Goal: Book appointment/travel/reservation

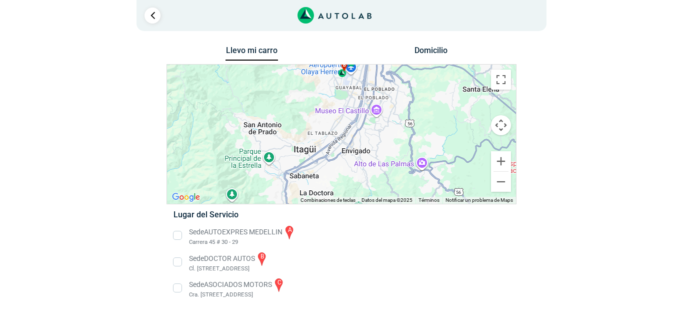
drag, startPoint x: 418, startPoint y: 162, endPoint x: 427, endPoint y: 80, distance: 82.0
click at [427, 80] on div "a b c" at bounding box center [341, 134] width 349 height 139
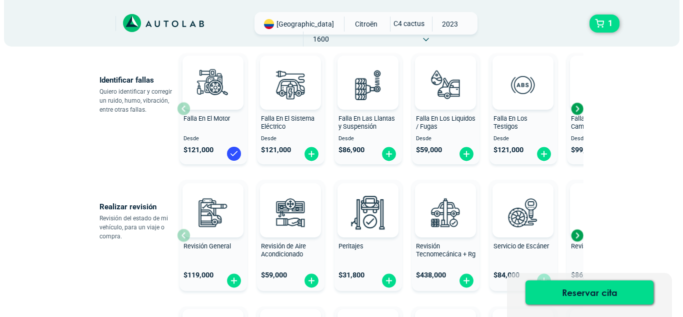
scroll to position [250, 0]
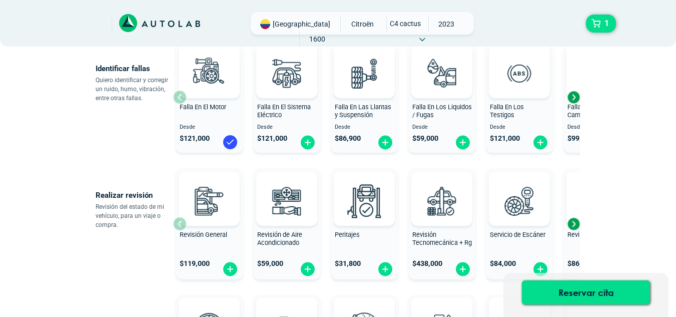
click at [354, 234] on span "Peritajes" at bounding box center [347, 235] width 25 height 8
radio input "true"
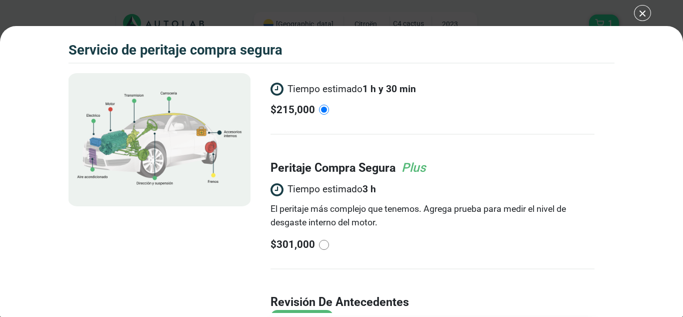
scroll to position [100, 0]
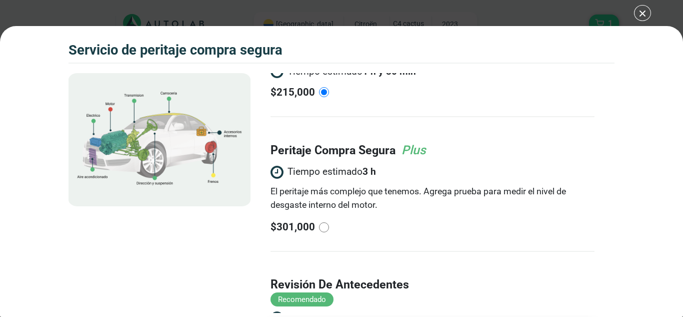
click at [319, 226] on input "radio" at bounding box center [324, 227] width 10 height 10
radio input "true"
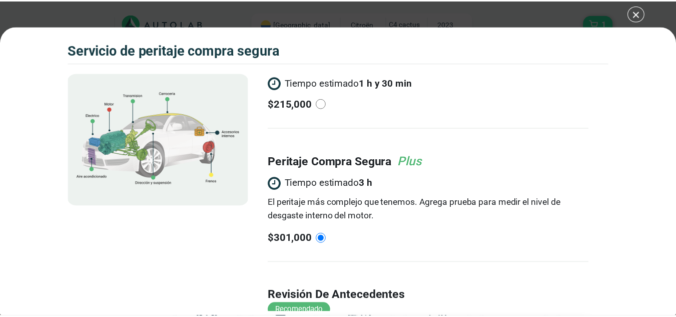
scroll to position [0, 0]
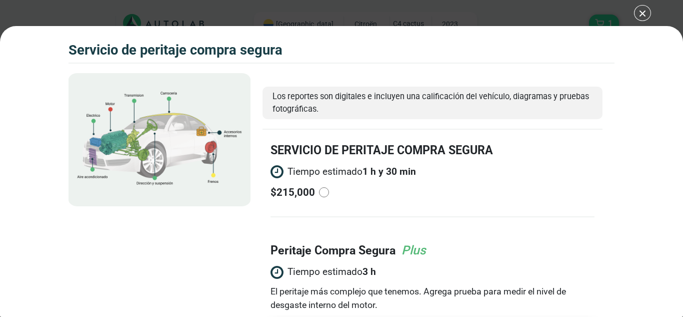
click at [641, 6] on div "Volkswagen Crossfox 2018 SERVICIO DE PERITAJE COMPRA SEGURA 1" at bounding box center [341, 158] width 683 height 317
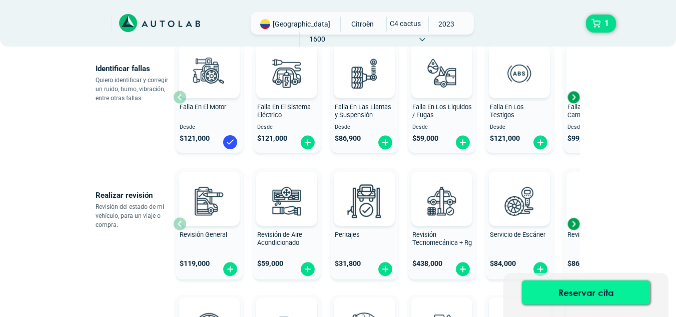
click at [611, 293] on button "Reservar cita" at bounding box center [586, 292] width 128 height 24
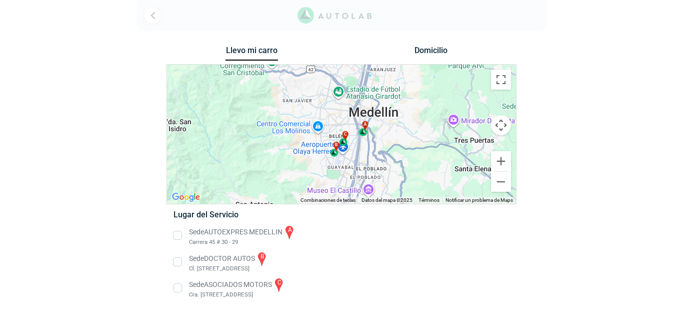
click at [179, 264] on li "Sede DOCTOR AUTOS b Cl. [STREET_ADDRESS]" at bounding box center [341, 262] width 351 height 23
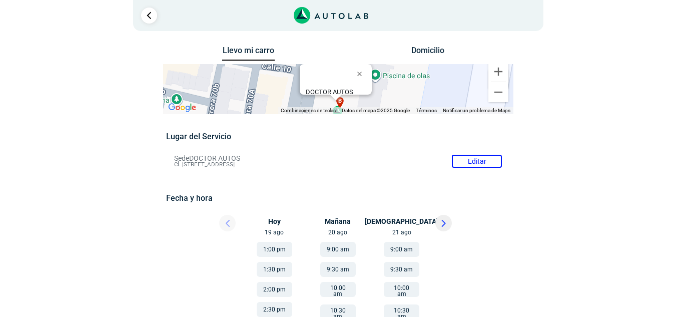
click at [277, 264] on button "1:30 pm" at bounding box center [275, 269] width 36 height 15
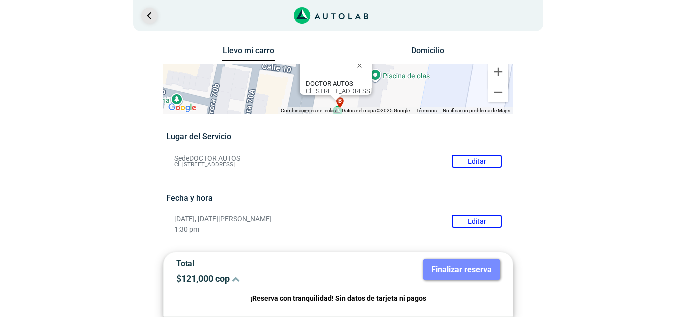
click at [146, 8] on link "Ir al paso anterior" at bounding box center [149, 16] width 16 height 16
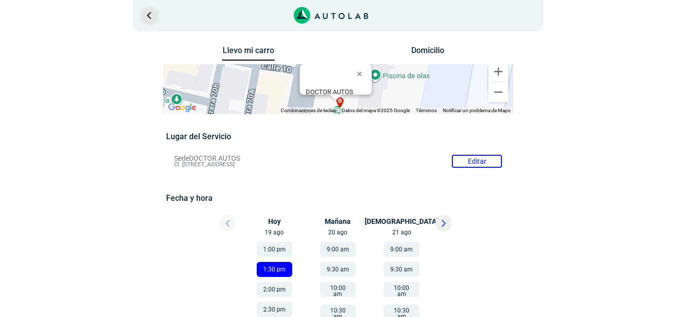
click at [152, 15] on link "Ir al paso anterior" at bounding box center [149, 16] width 16 height 16
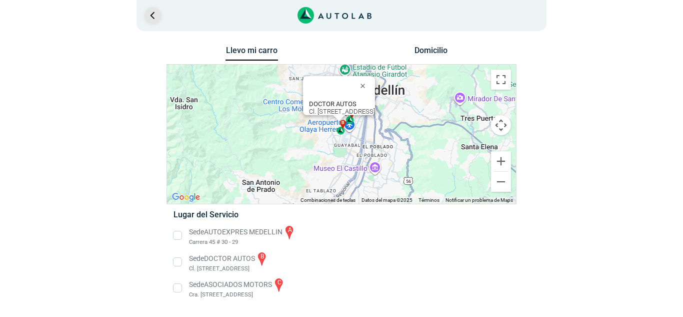
click at [152, 16] on link "Ir al paso anterior" at bounding box center [153, 16] width 16 height 16
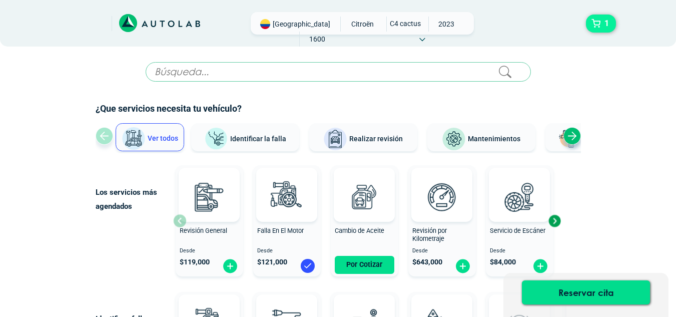
click at [603, 25] on span "1" at bounding box center [607, 23] width 10 height 17
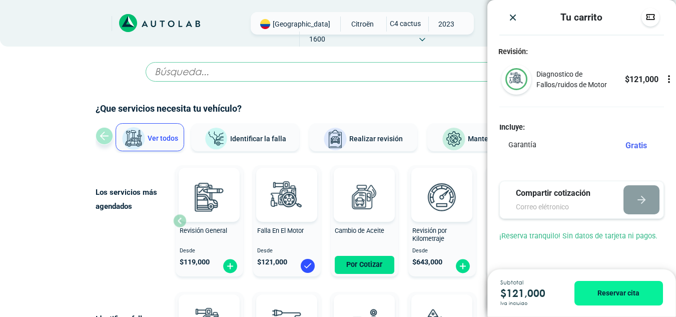
click at [668, 80] on icon at bounding box center [669, 79] width 10 height 10
click at [668, 80] on icon at bounding box center [668, 80] width 0 height 3
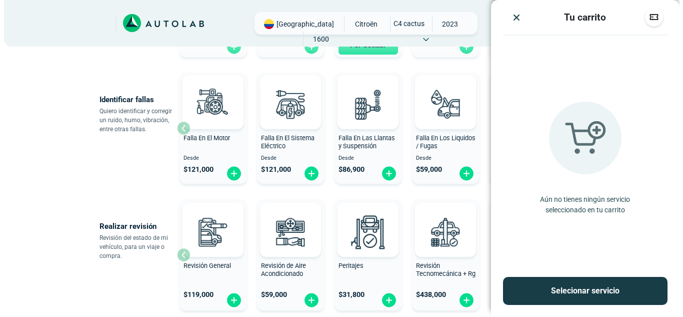
scroll to position [250, 0]
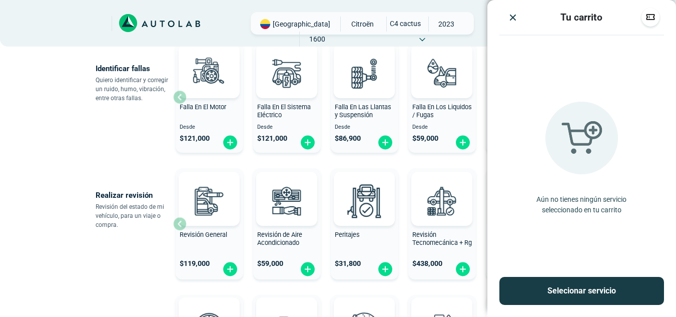
click at [343, 231] on span "Peritajes" at bounding box center [347, 235] width 25 height 8
radio input "true"
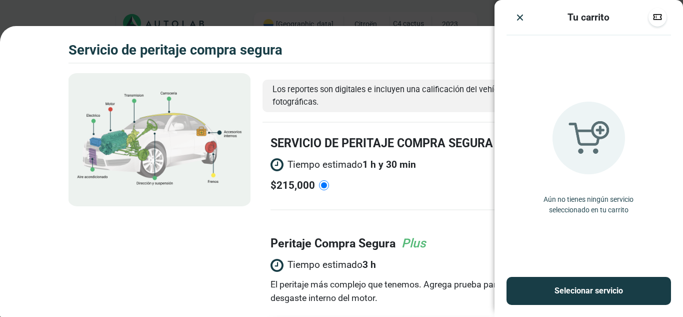
scroll to position [100, 0]
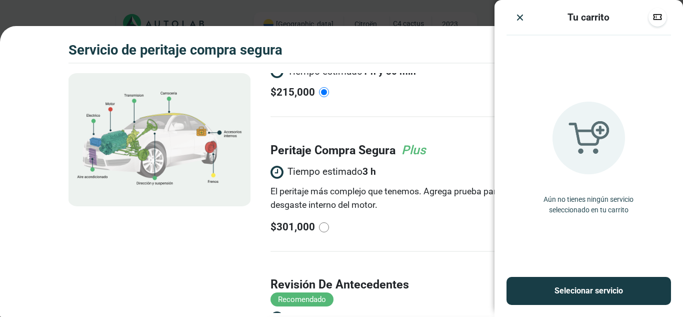
click at [324, 226] on input "radio" at bounding box center [324, 227] width 10 height 10
radio input "true"
radio input "false"
click at [519, 21] on img "Close" at bounding box center [520, 18] width 10 height 10
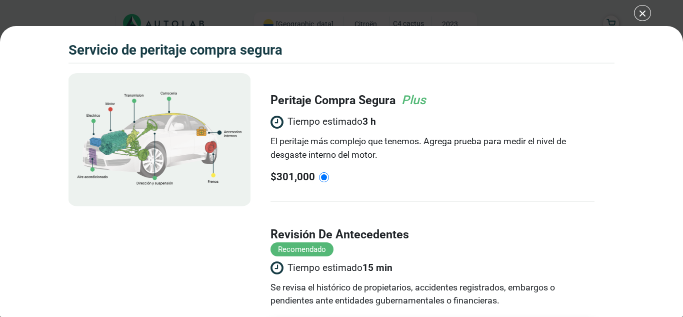
scroll to position [197, 0]
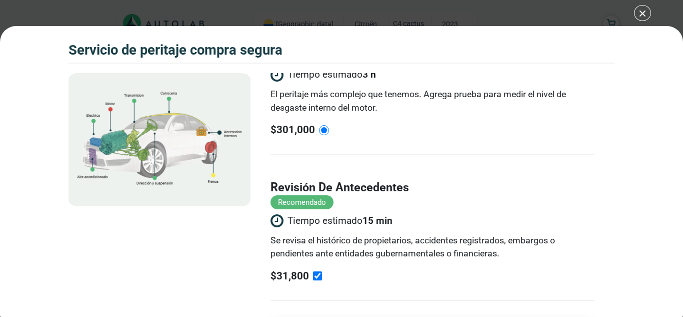
click at [328, 128] on input "radio" at bounding box center [324, 130] width 10 height 10
click at [326, 134] on input "radio" at bounding box center [324, 130] width 10 height 10
click at [318, 278] on input "revisión de antecedentes Recomendado Tiempo estimado 15 min Se revisa el histór…" at bounding box center [317, 275] width 9 height 9
checkbox input "false"
click at [640, 8] on div "Volkswagen Crossfox 2018 SERVICIO DE PERITAJE COMPRA SEGURA 8 500 Km" at bounding box center [341, 158] width 683 height 317
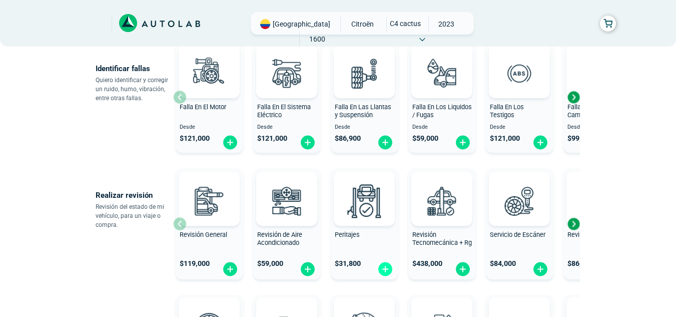
click at [392, 274] on img at bounding box center [385, 269] width 16 height 16
radio input "true"
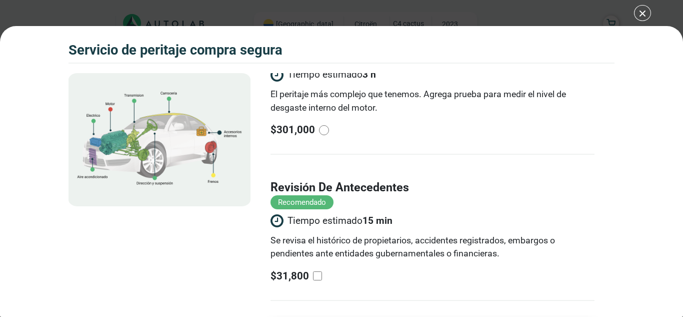
click at [320, 132] on input "radio" at bounding box center [324, 130] width 10 height 10
radio input "true"
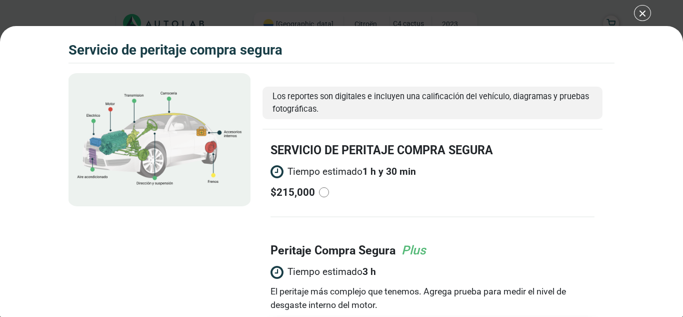
click at [321, 193] on input "radio" at bounding box center [324, 192] width 10 height 10
radio input "true"
radio input "false"
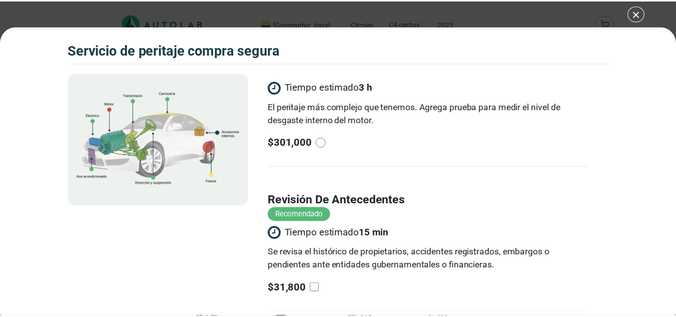
scroll to position [197, 0]
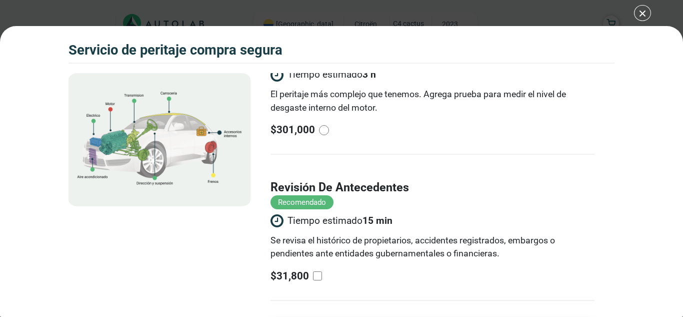
click at [641, 13] on div "Volkswagen Crossfox 2018 SERVICIO DE PERITAJE COMPRA SEGURA 8 500 Km" at bounding box center [341, 158] width 683 height 317
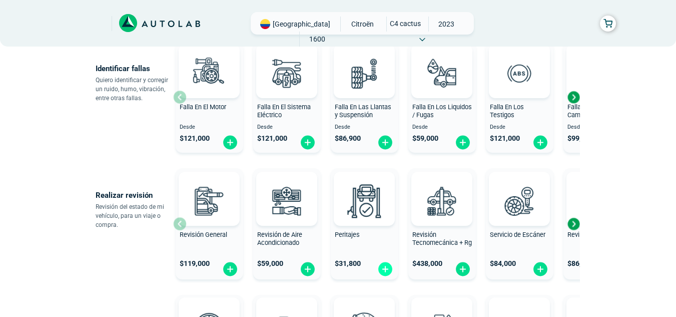
click at [387, 268] on img at bounding box center [385, 269] width 16 height 16
radio input "false"
radio input "true"
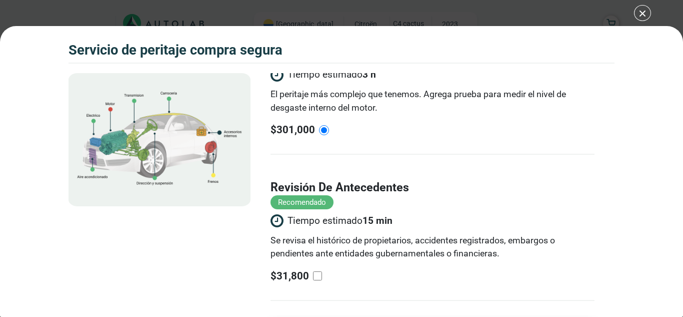
click at [318, 274] on input "revisión de antecedentes Recomendado Tiempo estimado 15 min Se revisa el histór…" at bounding box center [317, 275] width 9 height 9
checkbox input "true"
click at [645, 13] on div "Volkswagen Crossfox 2018 SERVICIO DE PERITAJE COMPRA SEGURA 8 500 Km" at bounding box center [341, 158] width 683 height 317
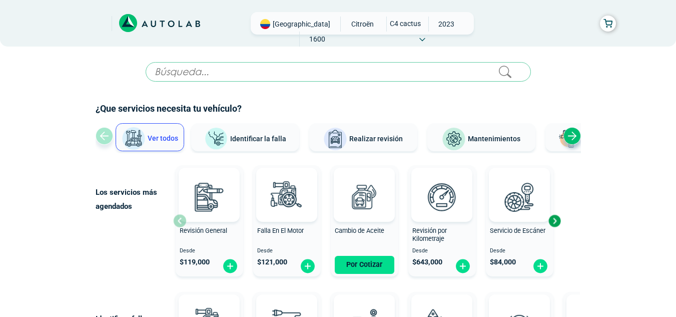
click at [165, 144] on button "Ver todos" at bounding box center [150, 137] width 69 height 28
click at [388, 145] on button "Realizar revisión" at bounding box center [363, 137] width 108 height 28
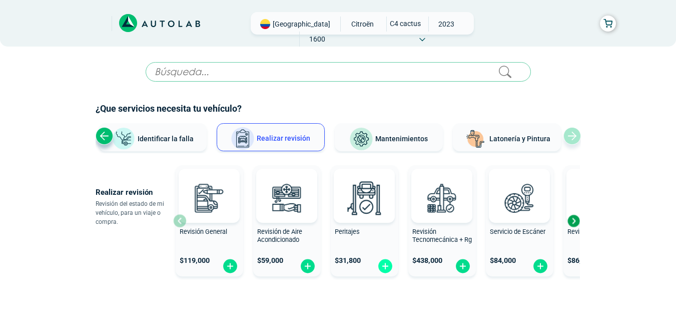
click at [384, 267] on img at bounding box center [385, 266] width 16 height 16
radio input "true"
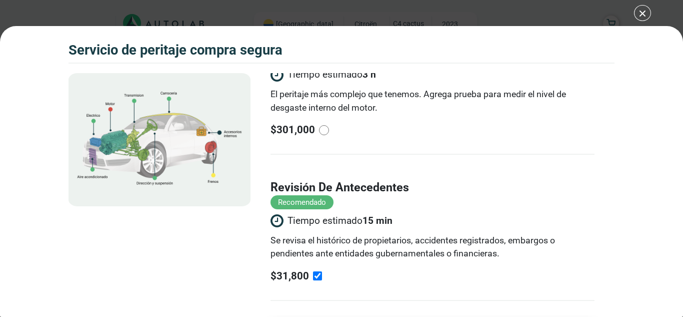
click at [326, 130] on input "radio" at bounding box center [324, 130] width 10 height 10
radio input "true"
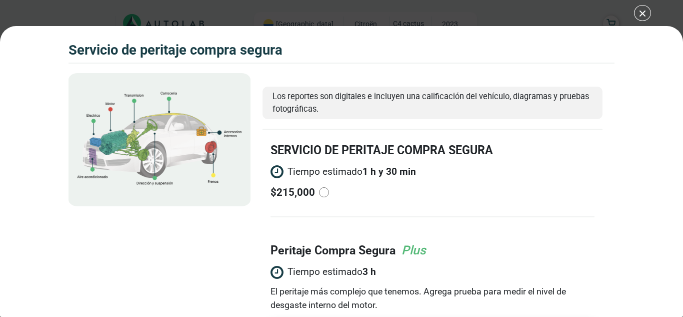
click at [320, 191] on input "radio" at bounding box center [324, 192] width 10 height 10
radio input "true"
radio input "false"
drag, startPoint x: 644, startPoint y: 12, endPoint x: 640, endPoint y: 21, distance: 9.9
click at [644, 12] on div "Volkswagen Crossfox 2018 SERVICIO DE PERITAJE COMPRA SEGURA 8 500 Km" at bounding box center [341, 158] width 683 height 317
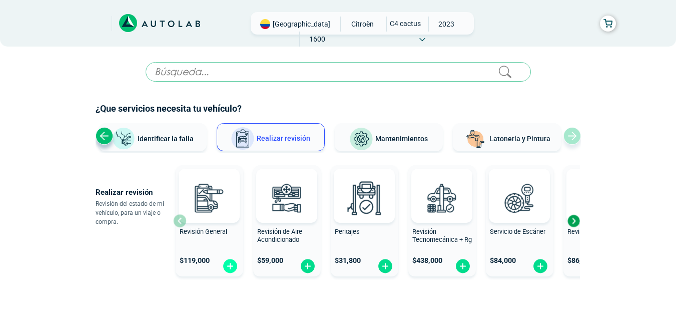
click at [234, 264] on img at bounding box center [230, 266] width 16 height 16
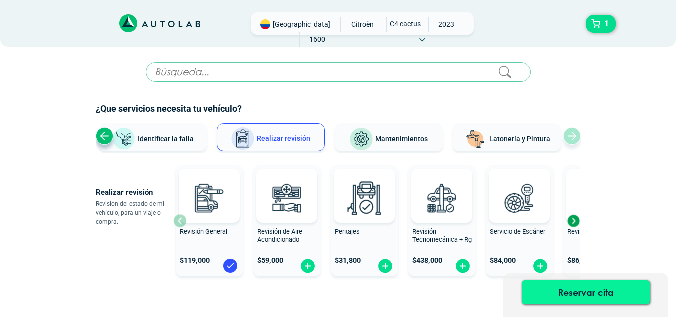
click at [607, 288] on button "Reservar cita" at bounding box center [586, 292] width 128 height 24
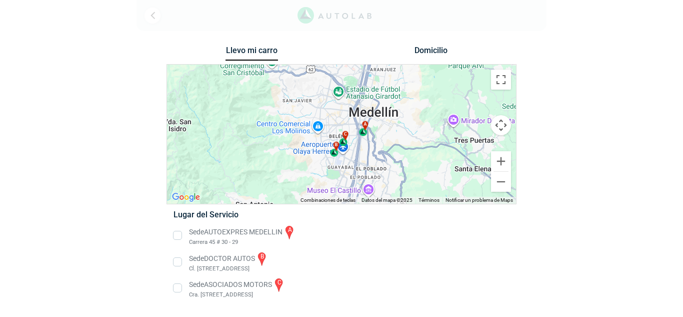
click at [179, 261] on li "Sede DOCTOR AUTOS b Cl. [STREET_ADDRESS]" at bounding box center [341, 262] width 351 height 23
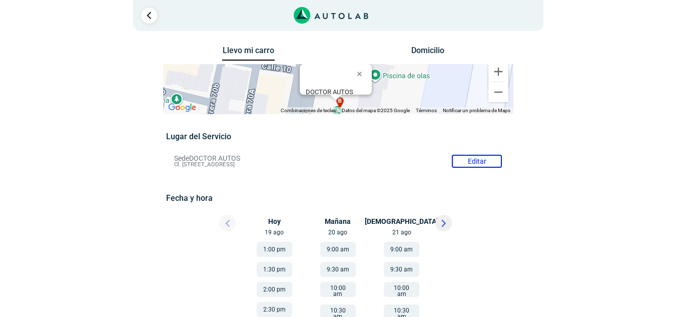
click at [266, 269] on button "1:30 pm" at bounding box center [275, 269] width 36 height 15
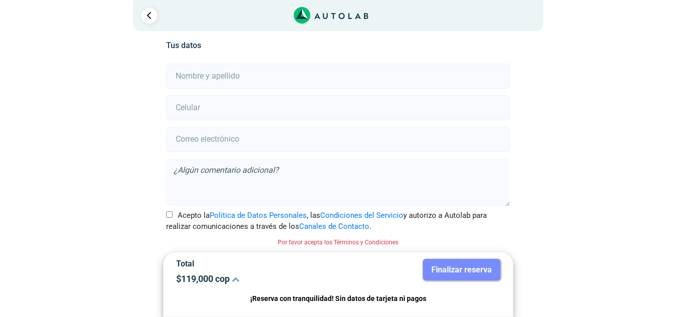
scroll to position [227, 0]
click at [170, 212] on input "Acepto la Política de Datos Personales , las Condiciones del Servicio y autoriz…" at bounding box center [169, 214] width 7 height 7
checkbox input "true"
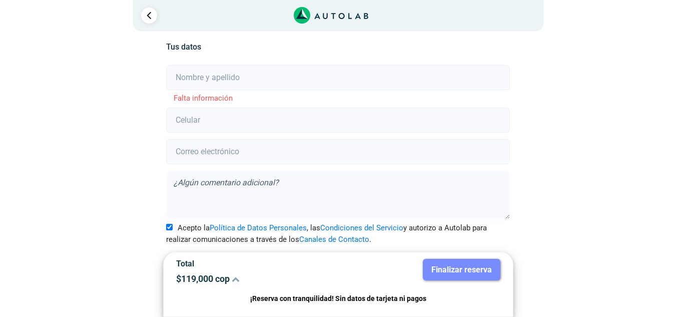
click at [223, 81] on input "text" at bounding box center [338, 77] width 344 height 25
type input "[PERSON_NAME]"
click at [193, 118] on input "number" at bounding box center [338, 120] width 344 height 25
type input "3217147128"
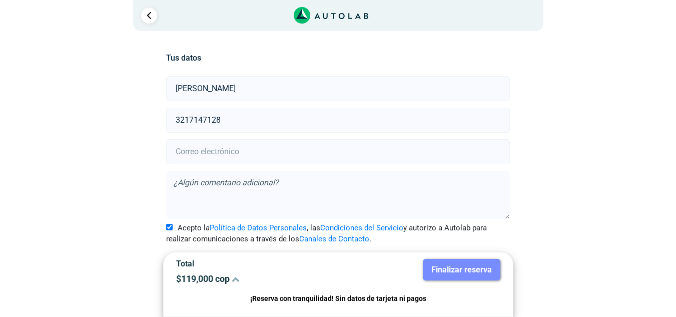
click at [218, 153] on input "email" at bounding box center [338, 151] width 344 height 25
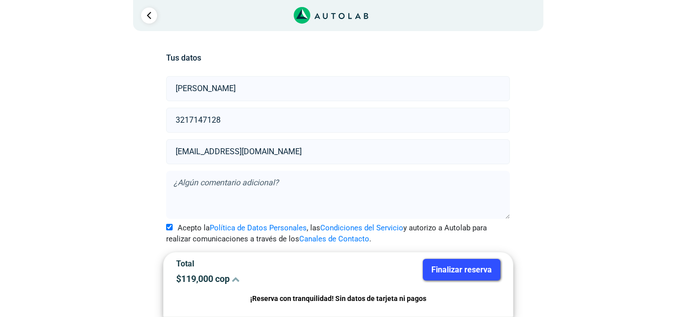
type input "[EMAIL_ADDRESS][DOMAIN_NAME]"
click at [225, 187] on textarea at bounding box center [338, 195] width 344 height 48
type textarea "Quiero el peritaje de 300 mil pero la pagina no me dejó agregarlo"
click at [483, 270] on button "Finalizar reserva" at bounding box center [462, 270] width 78 height 22
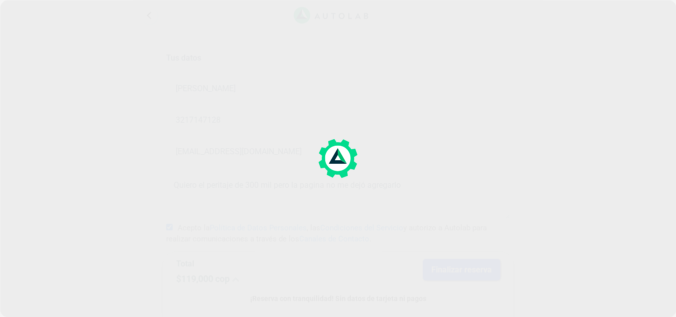
scroll to position [0, 0]
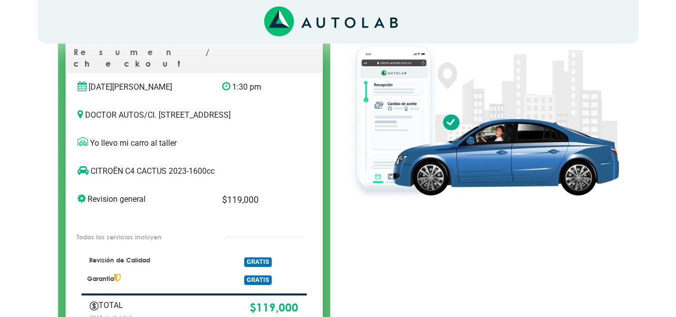
scroll to position [100, 0]
